Goal: Information Seeking & Learning: Learn about a topic

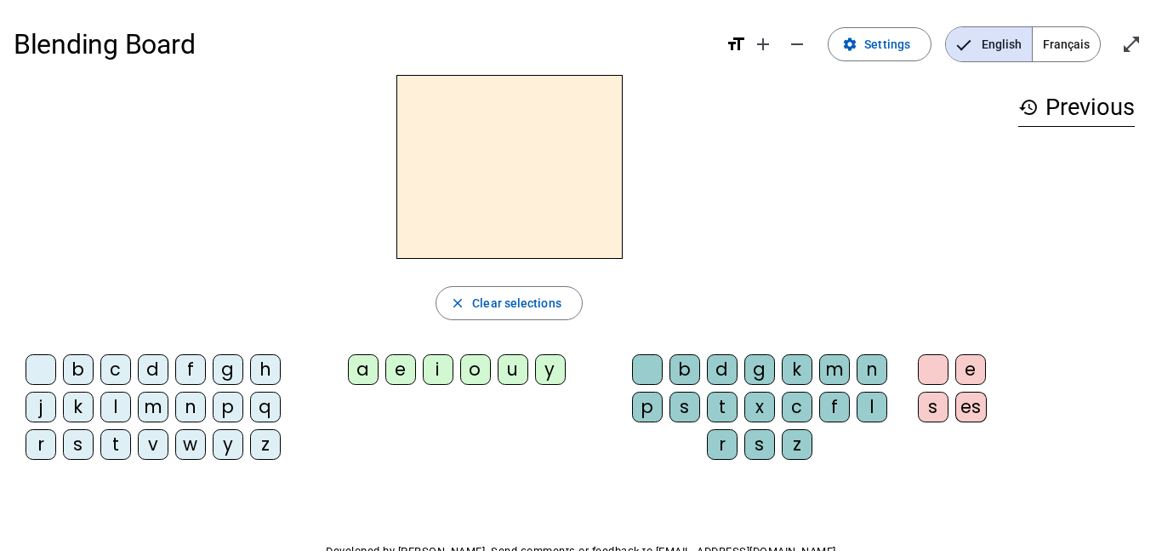
click at [1080, 40] on span "Français" at bounding box center [1066, 44] width 67 height 34
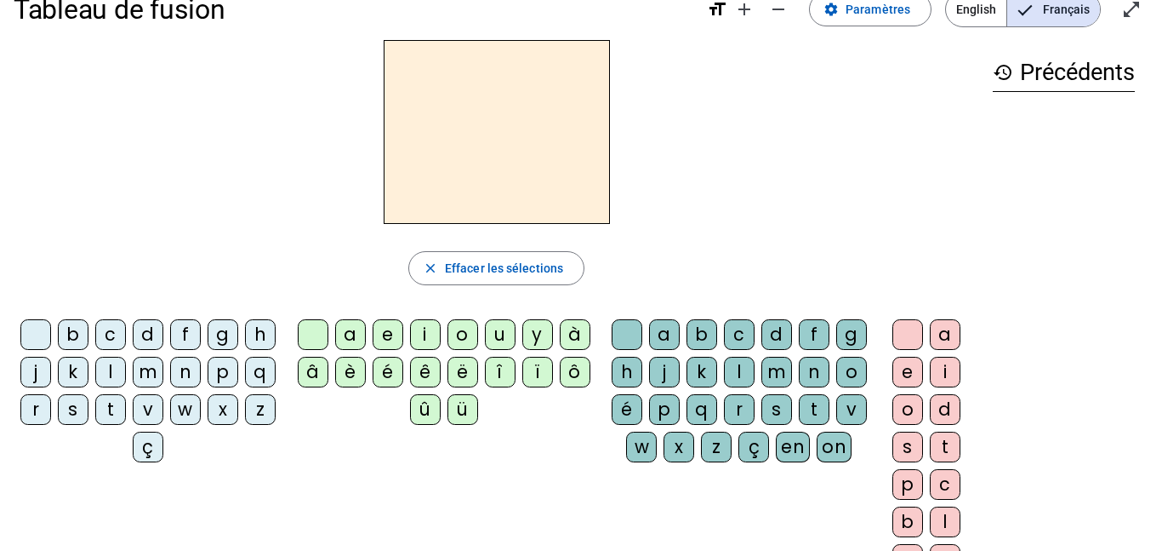
scroll to position [36, 0]
click at [126, 370] on div "l" at bounding box center [110, 371] width 31 height 31
click at [351, 332] on div "a" at bounding box center [350, 333] width 31 height 31
click at [837, 424] on div "v" at bounding box center [852, 408] width 31 height 31
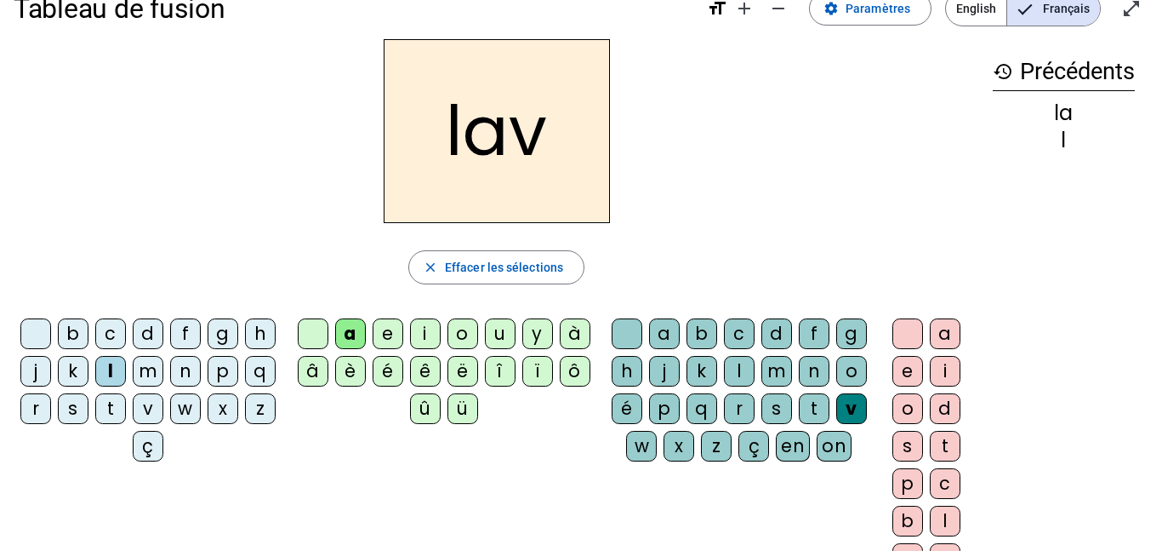
click at [910, 380] on div "e" at bounding box center [908, 371] width 31 height 31
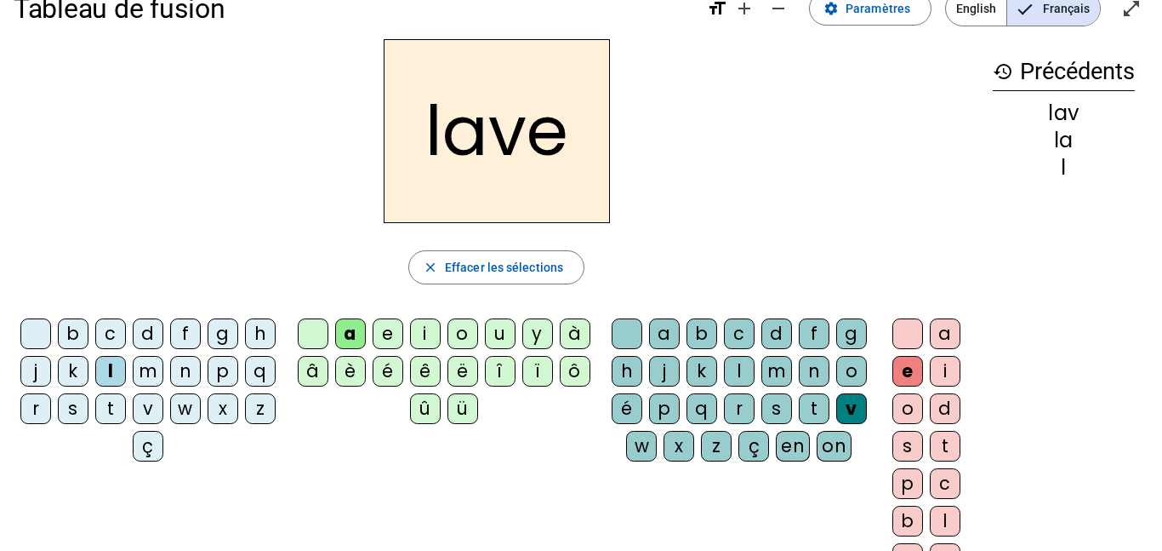
click at [237, 333] on div "g" at bounding box center [223, 333] width 31 height 31
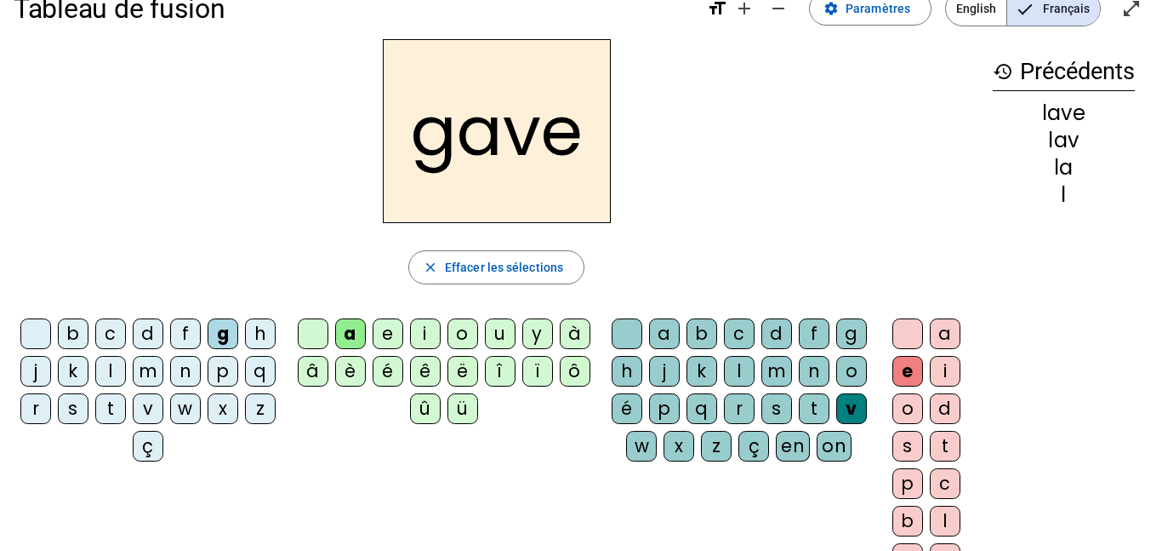
click at [208, 386] on div "p" at bounding box center [223, 371] width 31 height 31
click at [51, 409] on div "r" at bounding box center [35, 408] width 31 height 31
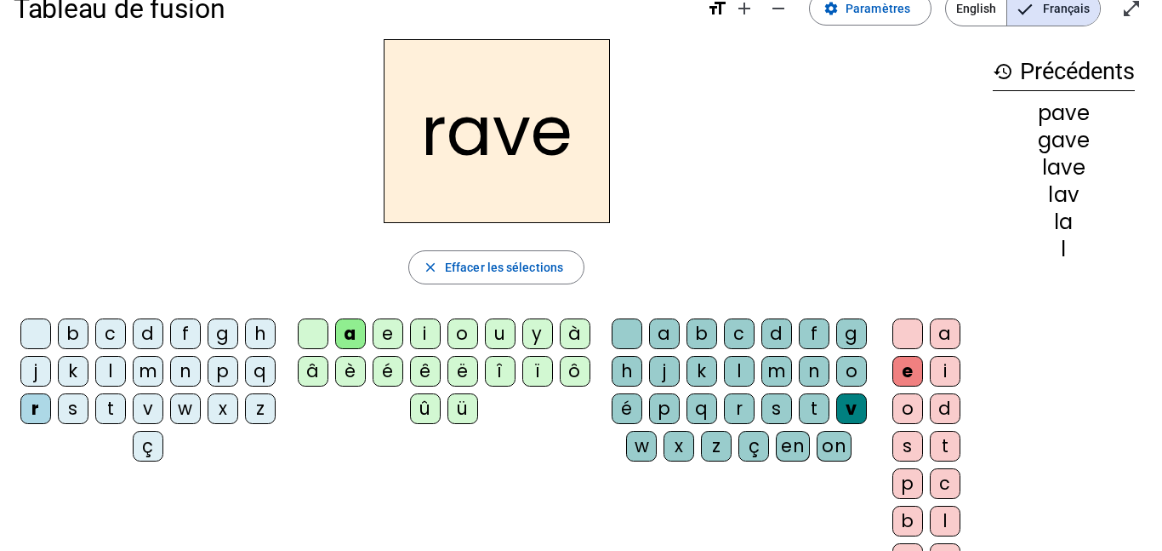
click at [762, 424] on div "s" at bounding box center [777, 408] width 31 height 31
click at [124, 329] on div "c" at bounding box center [110, 333] width 31 height 31
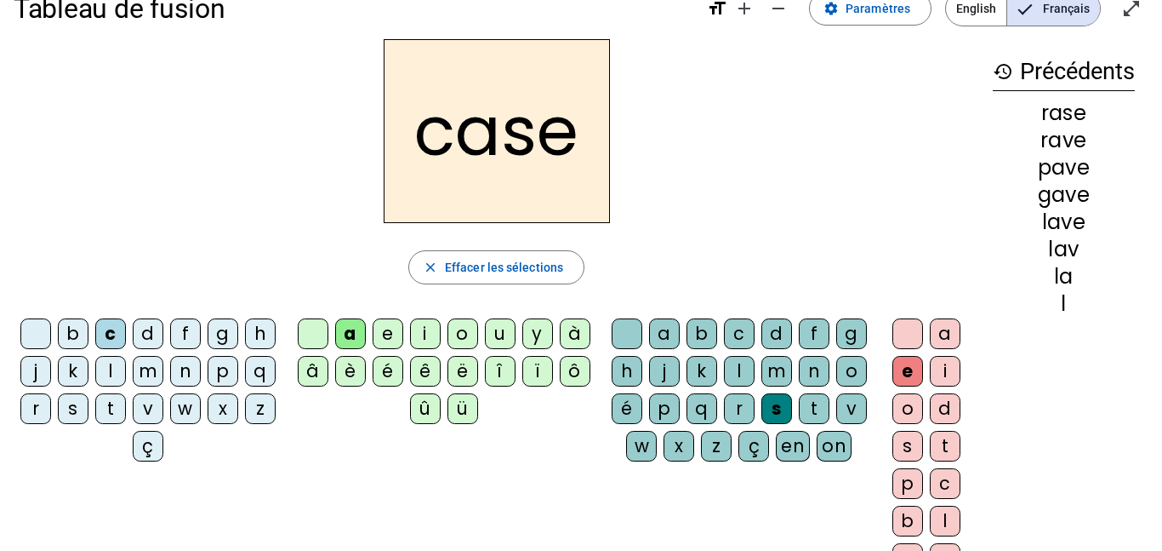
click at [163, 403] on div "v" at bounding box center [148, 408] width 31 height 31
click at [89, 327] on div "b" at bounding box center [73, 333] width 31 height 31
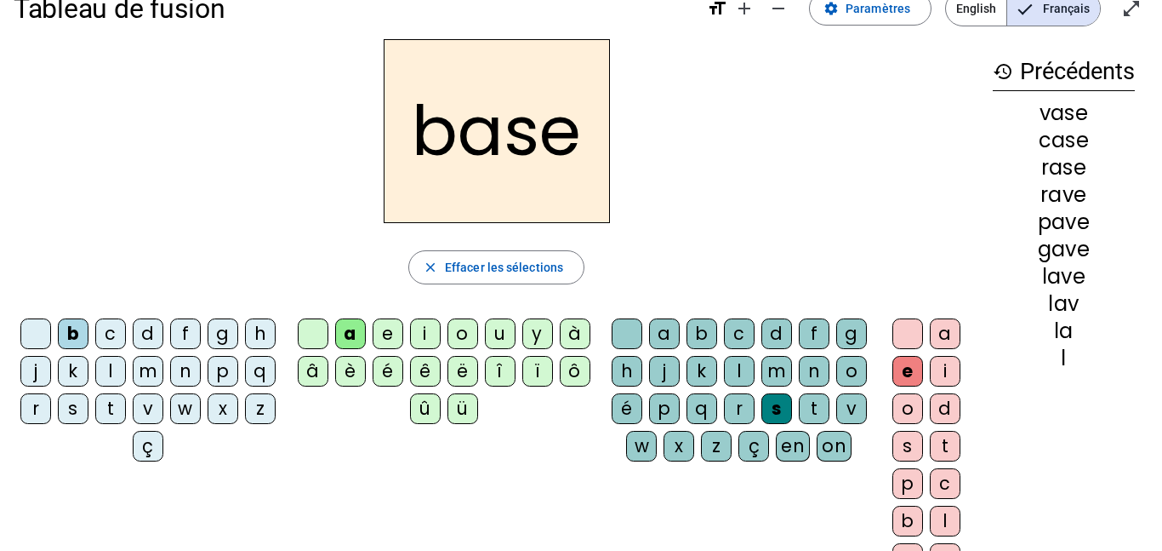
click at [421, 330] on div "i" at bounding box center [425, 333] width 31 height 31
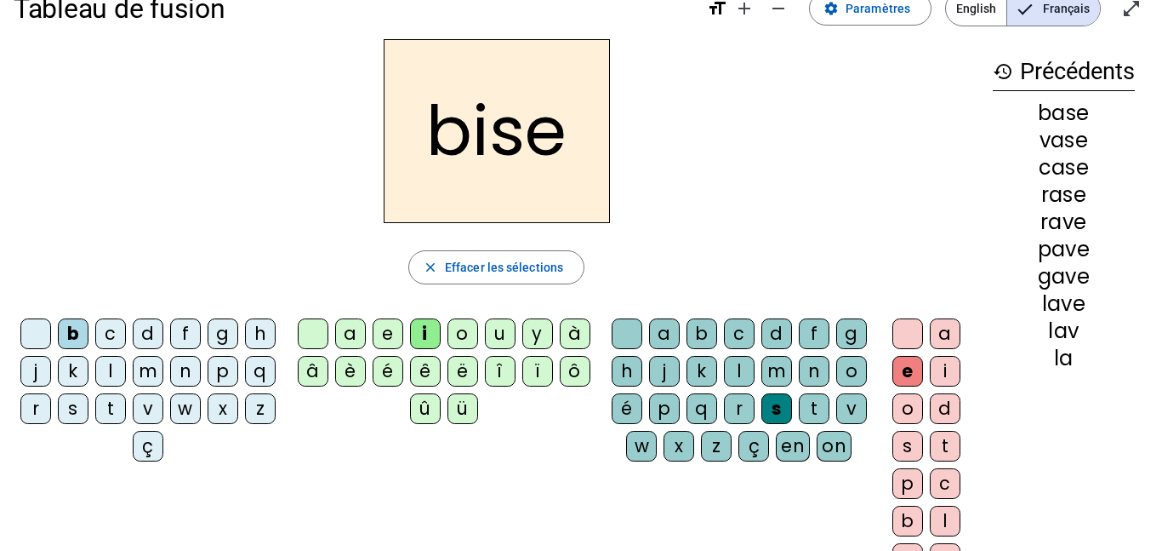
click at [493, 328] on div "u" at bounding box center [500, 333] width 31 height 31
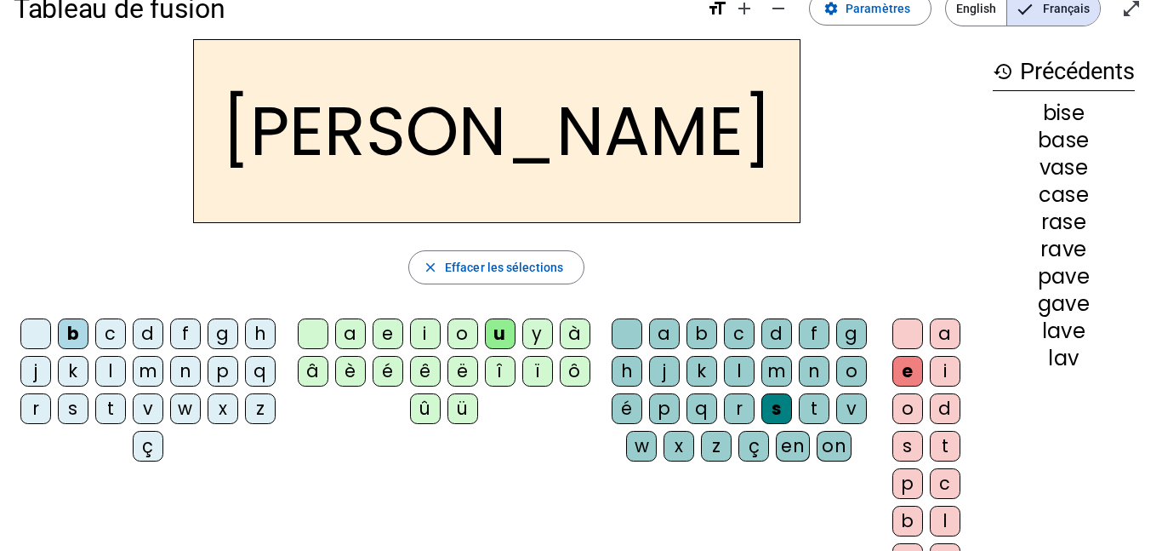
click at [51, 402] on div "r" at bounding box center [35, 408] width 31 height 31
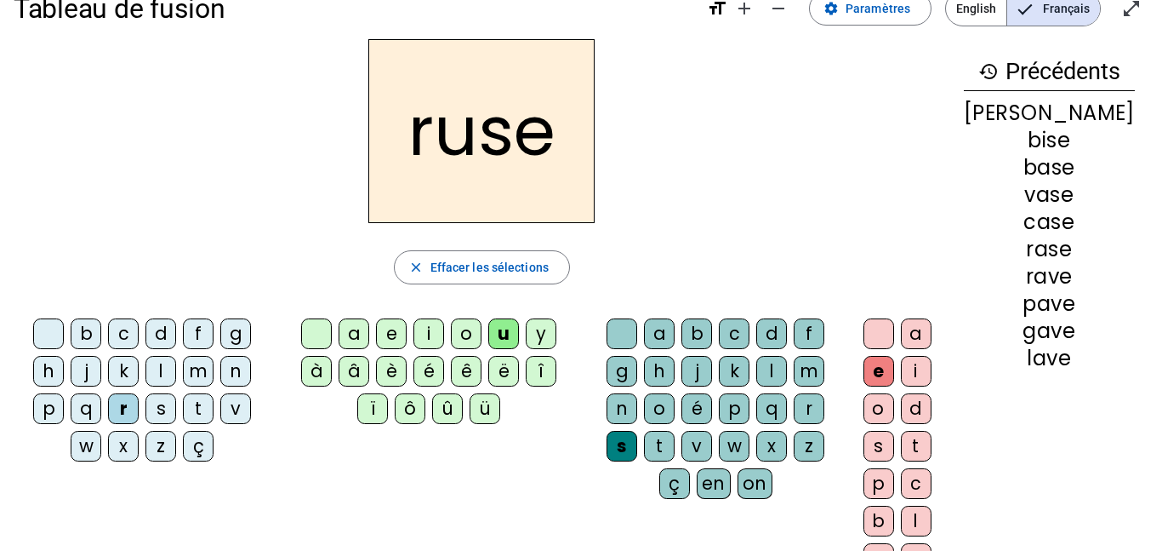
click at [196, 367] on div "m" at bounding box center [198, 371] width 31 height 31
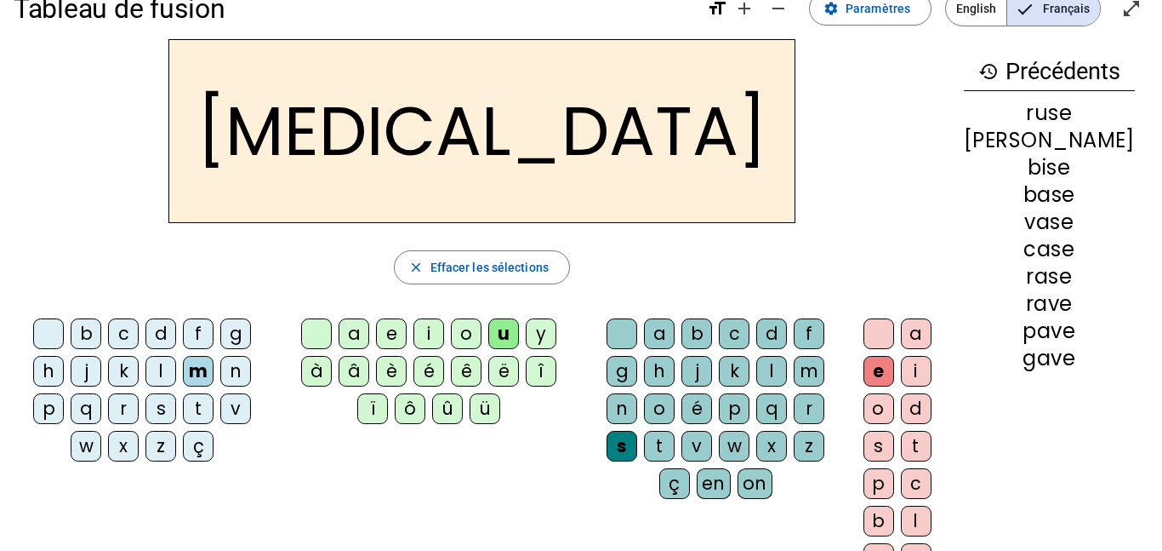
click at [423, 328] on div "i" at bounding box center [429, 333] width 31 height 31
